Goal: Task Accomplishment & Management: Complete application form

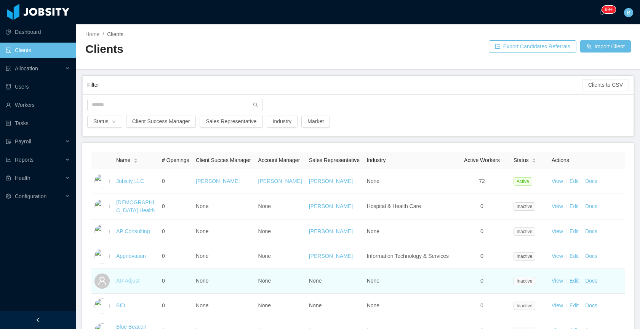
click at [127, 284] on link "AR Adjust" at bounding box center [127, 281] width 23 height 6
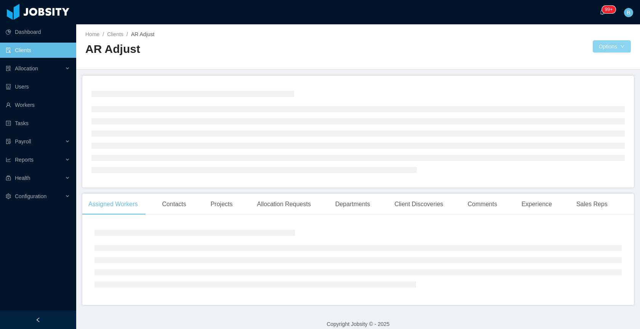
click at [596, 45] on button "Options" at bounding box center [612, 46] width 38 height 12
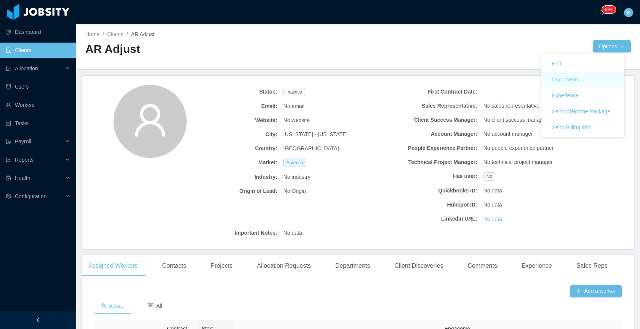
click at [577, 81] on button "Documents" at bounding box center [565, 79] width 39 height 12
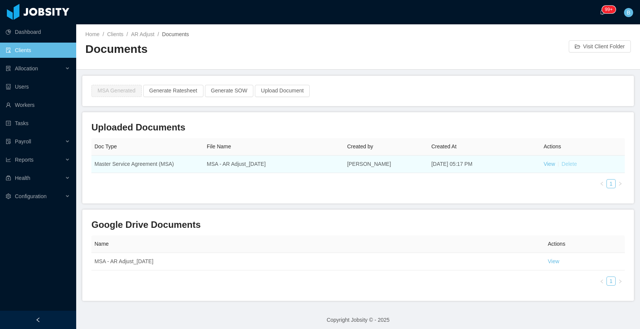
click at [566, 164] on link "Delete" at bounding box center [568, 164] width 15 height 6
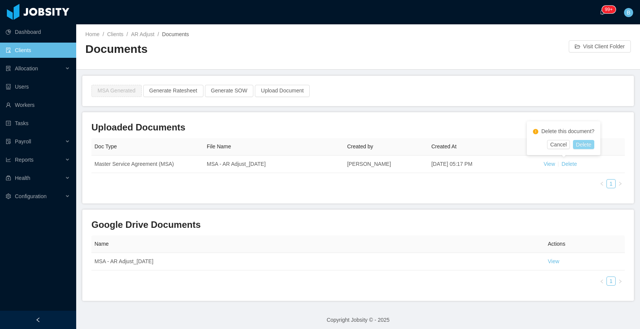
click at [588, 142] on button "Delete" at bounding box center [583, 144] width 21 height 9
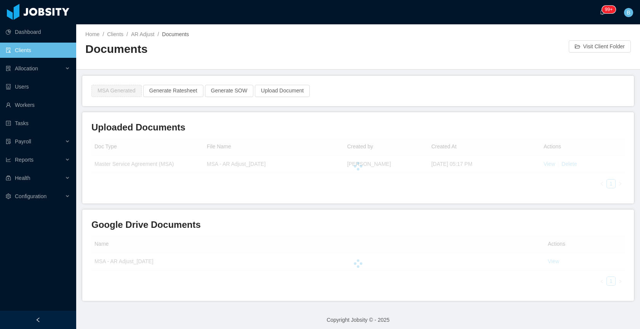
click at [247, 185] on div at bounding box center [357, 166] width 533 height 56
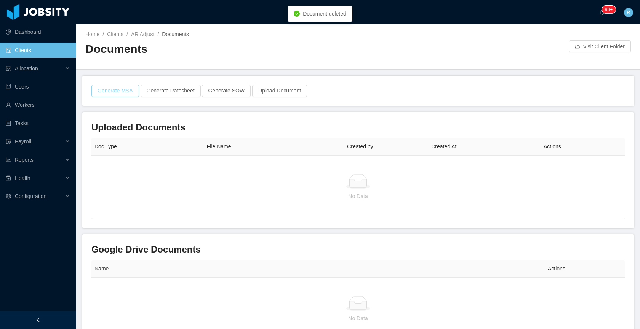
click at [121, 89] on button "Generate MSA" at bounding box center [115, 91] width 48 height 12
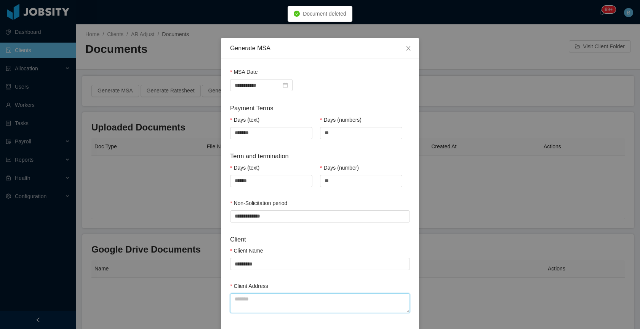
click at [265, 294] on textarea "Client Address" at bounding box center [320, 304] width 180 height 20
click at [262, 302] on textarea "Client Address" at bounding box center [320, 304] width 180 height 20
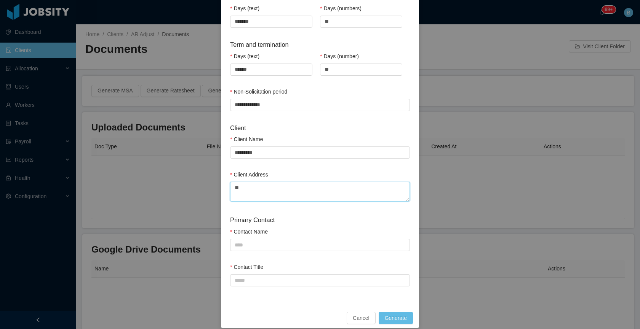
scroll to position [120, 0]
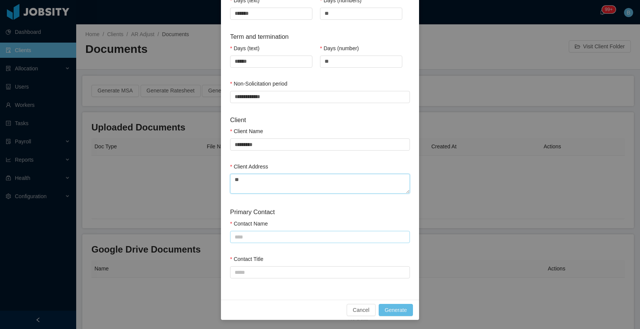
type textarea "**"
click at [271, 237] on input "Contact Name" at bounding box center [320, 237] width 180 height 12
type input "*"
click at [268, 273] on input "Contact Title" at bounding box center [320, 273] width 180 height 12
type input "*"
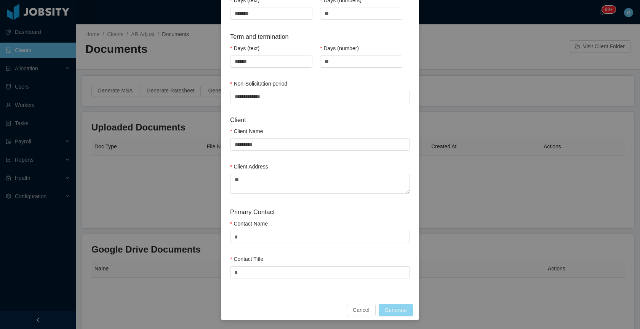
click at [390, 308] on button "Generate" at bounding box center [396, 310] width 34 height 12
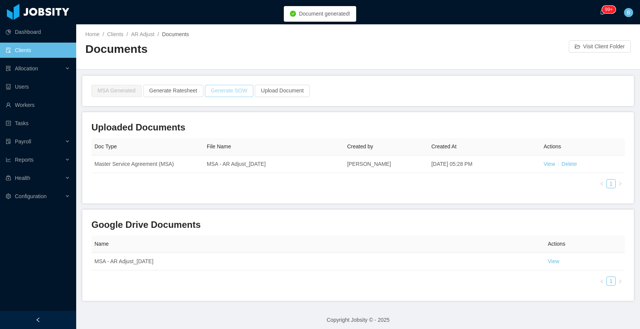
click at [235, 91] on button "Generate SOW" at bounding box center [229, 91] width 49 height 12
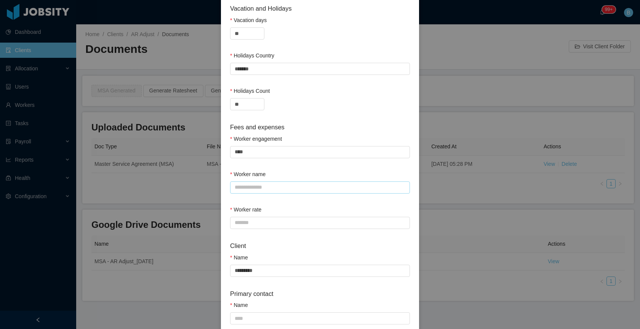
scroll to position [323, 0]
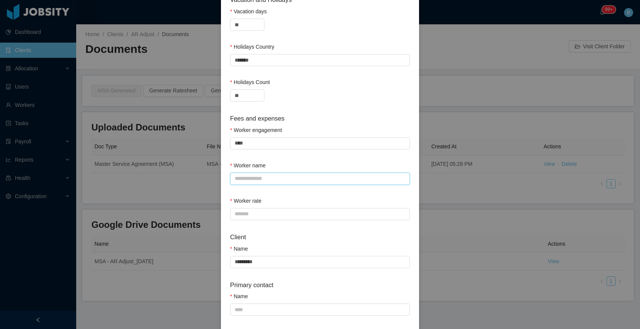
click at [288, 179] on input "Worker name" at bounding box center [320, 179] width 180 height 12
type input "*"
click at [267, 204] on div "Worker rate" at bounding box center [320, 202] width 180 height 11
click at [249, 308] on input "*" at bounding box center [320, 310] width 180 height 12
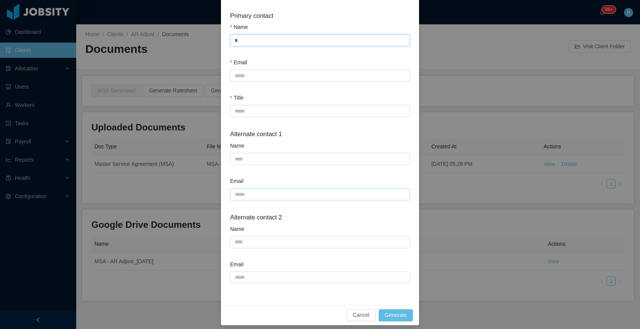
scroll to position [598, 0]
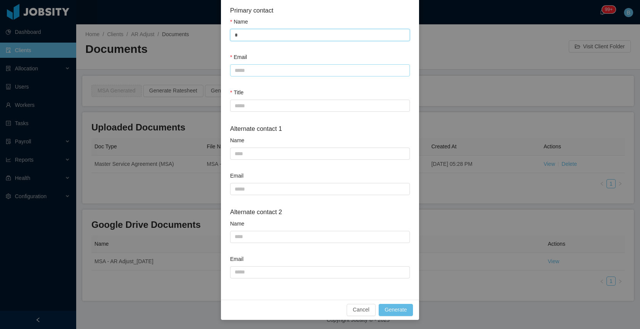
type input "*"
click at [245, 73] on input "Email" at bounding box center [320, 70] width 180 height 12
type input "*"
click at [249, 104] on input "Title" at bounding box center [320, 106] width 180 height 12
type input "*"
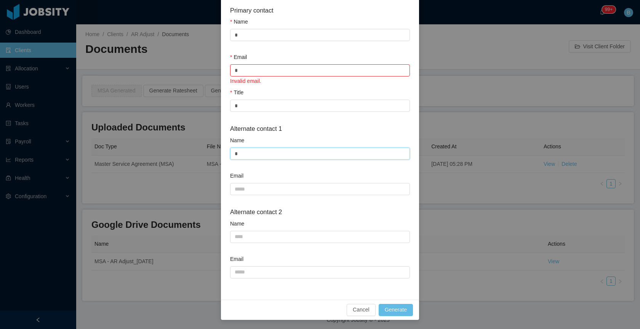
click at [251, 153] on input "*" at bounding box center [320, 154] width 180 height 12
type input "*"
click at [272, 69] on input "*" at bounding box center [320, 70] width 180 height 12
click at [272, 68] on input "*" at bounding box center [320, 70] width 180 height 12
click at [252, 69] on input "*" at bounding box center [320, 70] width 180 height 12
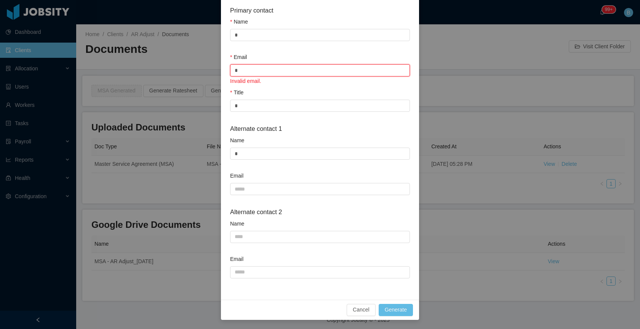
drag, startPoint x: 252, startPoint y: 97, endPoint x: 251, endPoint y: 69, distance: 27.8
click at [251, 69] on input "*" at bounding box center [320, 70] width 180 height 12
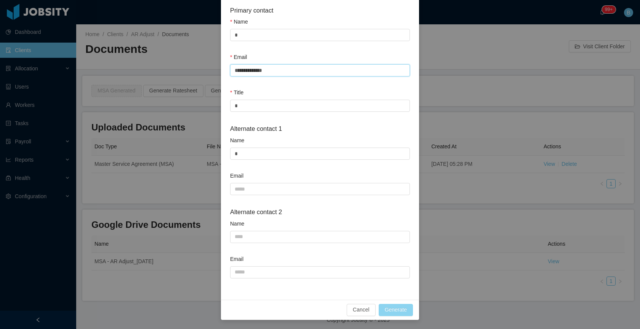
type input "**********"
click at [387, 306] on button "Generate" at bounding box center [396, 310] width 34 height 12
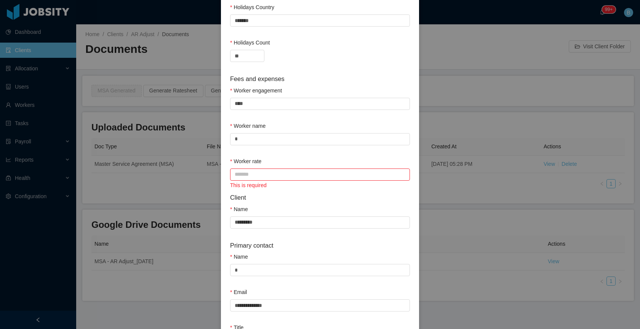
scroll to position [365, 0]
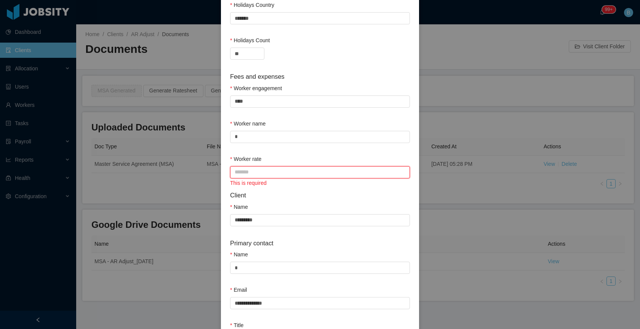
click at [316, 173] on input "Worker rate" at bounding box center [320, 172] width 180 height 12
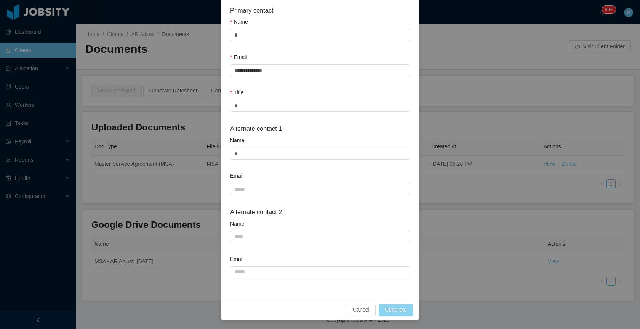
type input "*"
click at [392, 308] on button "Generate" at bounding box center [396, 310] width 34 height 12
type input "*"
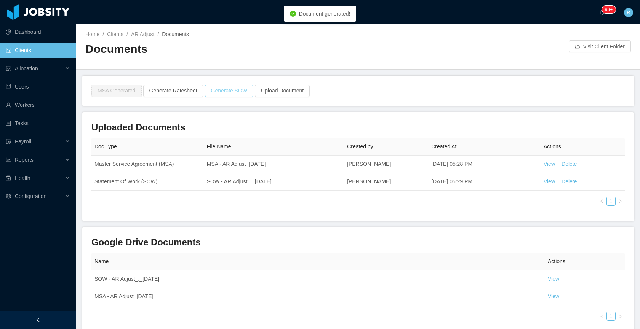
scroll to position [560, 0]
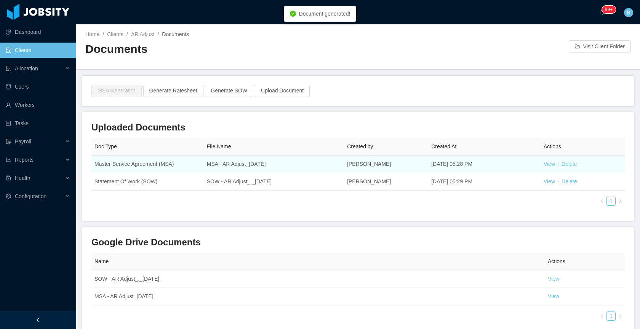
click at [540, 160] on td "View Delete" at bounding box center [582, 165] width 84 height 18
click at [543, 163] on link "View" at bounding box center [548, 164] width 11 height 6
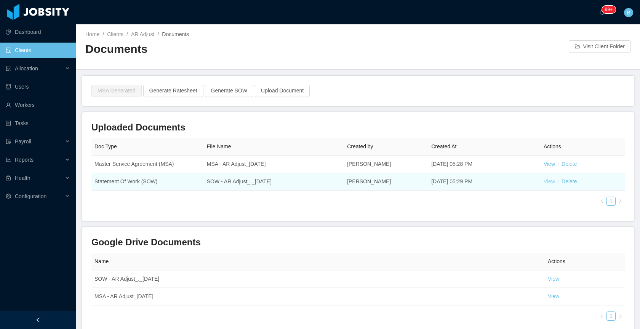
click at [544, 182] on link "View" at bounding box center [548, 182] width 11 height 6
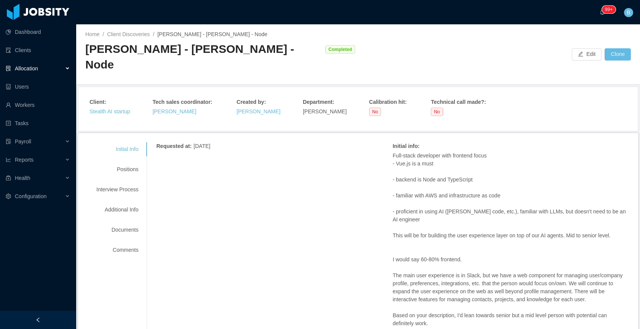
drag, startPoint x: 284, startPoint y: 89, endPoint x: 360, endPoint y: 200, distance: 134.8
click at [337, 169] on main "Home / Client Discoveries / [PERSON_NAME] - Fullstack VueJs - Node / [PERSON_NA…" at bounding box center [358, 176] width 564 height 305
click at [329, 261] on div "Requested at : [DATE] Initial info : Full-stack developer with frontend focus -…" at bounding box center [392, 279] width 473 height 275
drag, startPoint x: 287, startPoint y: 51, endPoint x: 86, endPoint y: 51, distance: 200.3
click at [86, 51] on div "Erkang Zheng - Fullstack VueJs - Node Completed" at bounding box center [221, 57] width 273 height 31
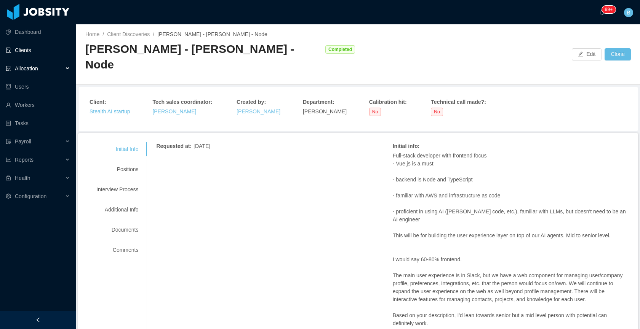
copy div "Erkang Zheng - Fullstack VueJs - Node"
click at [38, 71] on span "Allocation" at bounding box center [26, 68] width 23 height 6
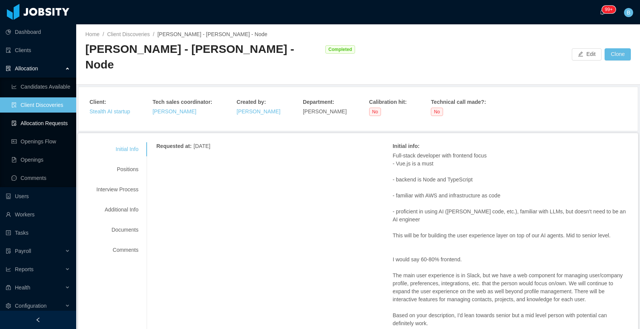
click at [34, 121] on link "Allocation Requests" at bounding box center [40, 123] width 59 height 15
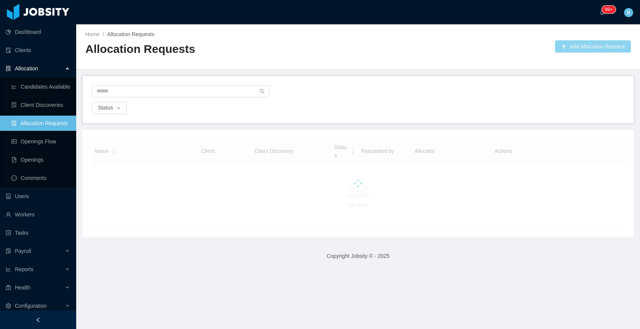
click at [569, 43] on button "Add Allocation Request" at bounding box center [593, 46] width 76 height 12
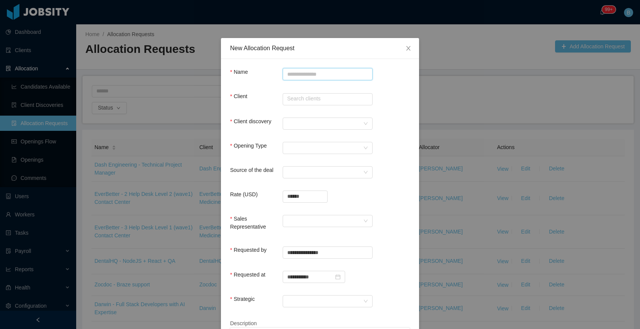
click at [322, 75] on input "Name" at bounding box center [328, 74] width 90 height 12
paste input "**********"
type input "**********"
click at [304, 96] on input "text" at bounding box center [328, 99] width 90 height 12
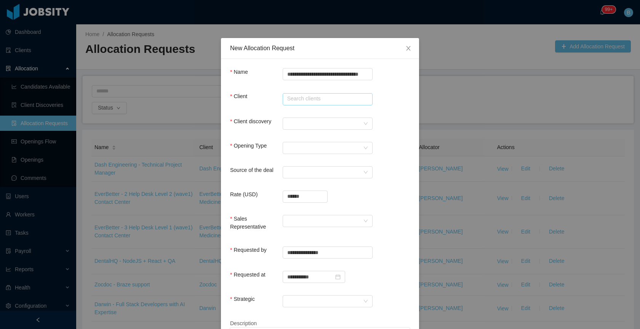
scroll to position [0, 0]
click at [302, 124] on div at bounding box center [325, 123] width 76 height 11
click at [304, 124] on div at bounding box center [325, 123] width 76 height 11
click at [315, 99] on input "text" at bounding box center [328, 99] width 90 height 12
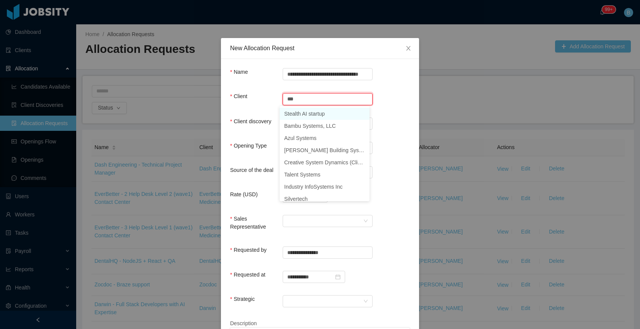
click at [312, 113] on li "Stealth AI startup" at bounding box center [325, 114] width 90 height 12
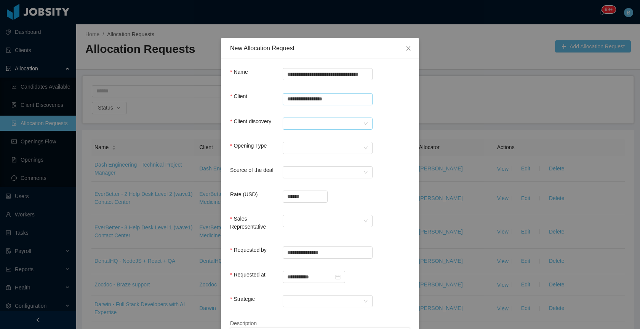
type input "**********"
click at [308, 122] on div at bounding box center [325, 123] width 76 height 11
click at [318, 137] on li "Erkang Zheng - Fullstack VueJs - Node" at bounding box center [339, 138] width 119 height 12
drag, startPoint x: 332, startPoint y: 98, endPoint x: 280, endPoint y: 99, distance: 52.9
click at [283, 99] on input "**********" at bounding box center [328, 99] width 90 height 12
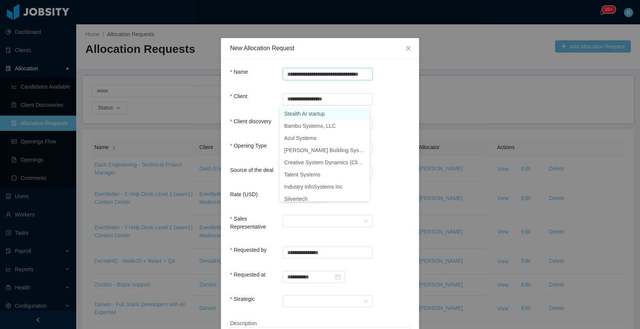
click at [283, 77] on input "**********" at bounding box center [328, 74] width 90 height 12
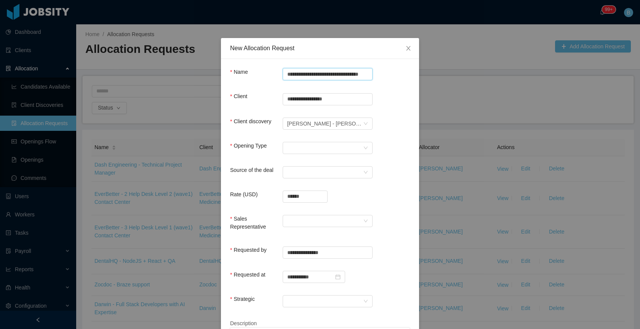
paste input "**********"
drag, startPoint x: 332, startPoint y: 75, endPoint x: 304, endPoint y: 75, distance: 28.2
click at [304, 75] on input "**********" at bounding box center [328, 74] width 90 height 12
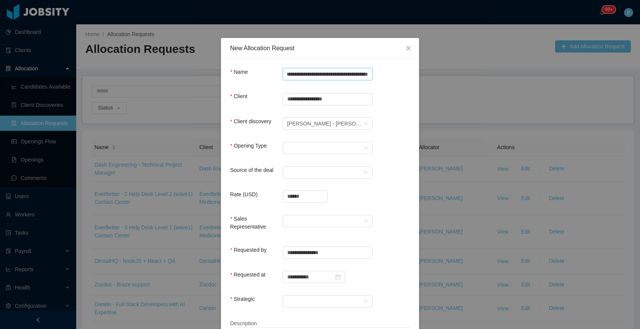
drag, startPoint x: 329, startPoint y: 75, endPoint x: 391, endPoint y: 75, distance: 61.7
click at [391, 75] on div "**********" at bounding box center [320, 75] width 180 height 15
click at [350, 74] on input "**********" at bounding box center [328, 74] width 90 height 12
paste input "**********"
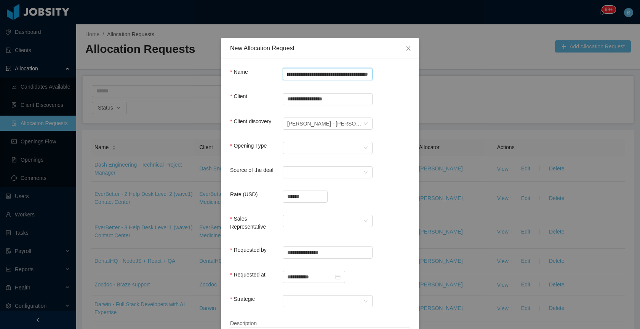
scroll to position [0, 60]
type input "**********"
click at [330, 151] on div "Select Opening Type" at bounding box center [325, 147] width 76 height 11
click at [296, 168] on li "New client" at bounding box center [325, 163] width 90 height 12
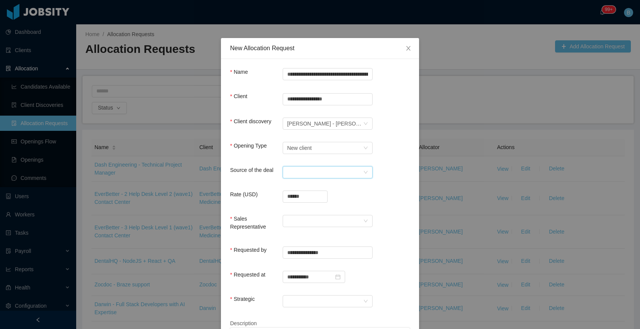
click at [315, 177] on div "Select a Source" at bounding box center [325, 172] width 76 height 11
click at [292, 253] on li "Sales" at bounding box center [325, 248] width 90 height 12
click at [312, 198] on input "******" at bounding box center [305, 196] width 44 height 11
type input "**********"
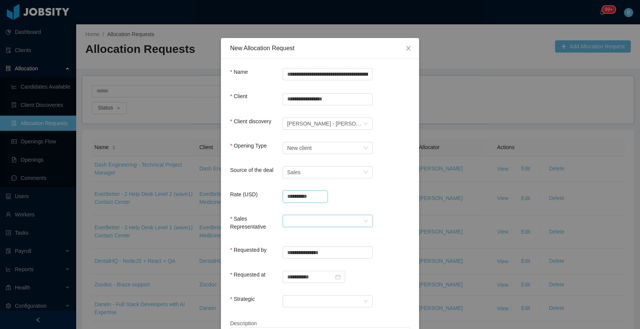
click at [305, 223] on div at bounding box center [325, 221] width 76 height 11
drag, startPoint x: 305, startPoint y: 238, endPoint x: 307, endPoint y: 253, distance: 15.8
click at [305, 238] on li "[PERSON_NAME]" at bounding box center [325, 236] width 90 height 12
click at [310, 299] on div at bounding box center [325, 301] width 76 height 11
click at [309, 286] on li "No" at bounding box center [325, 285] width 90 height 12
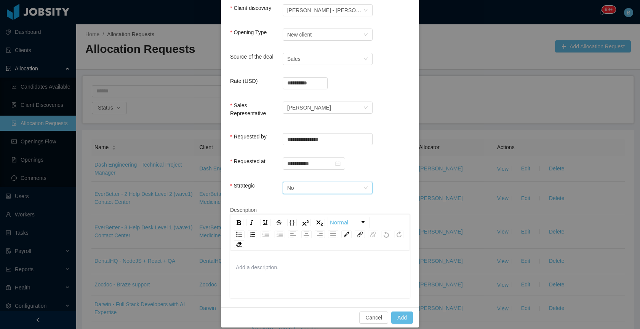
scroll to position [120, 0]
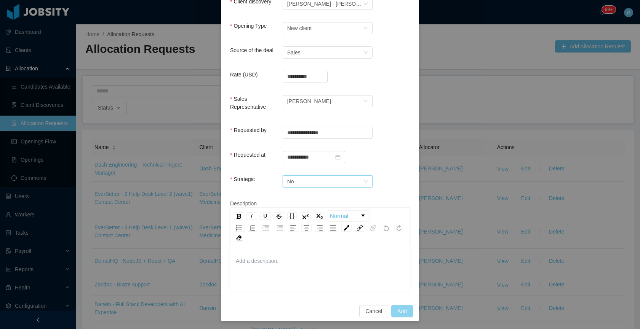
click at [402, 306] on button "Add" at bounding box center [402, 311] width 22 height 12
